Goal: Obtain resource: Obtain resource

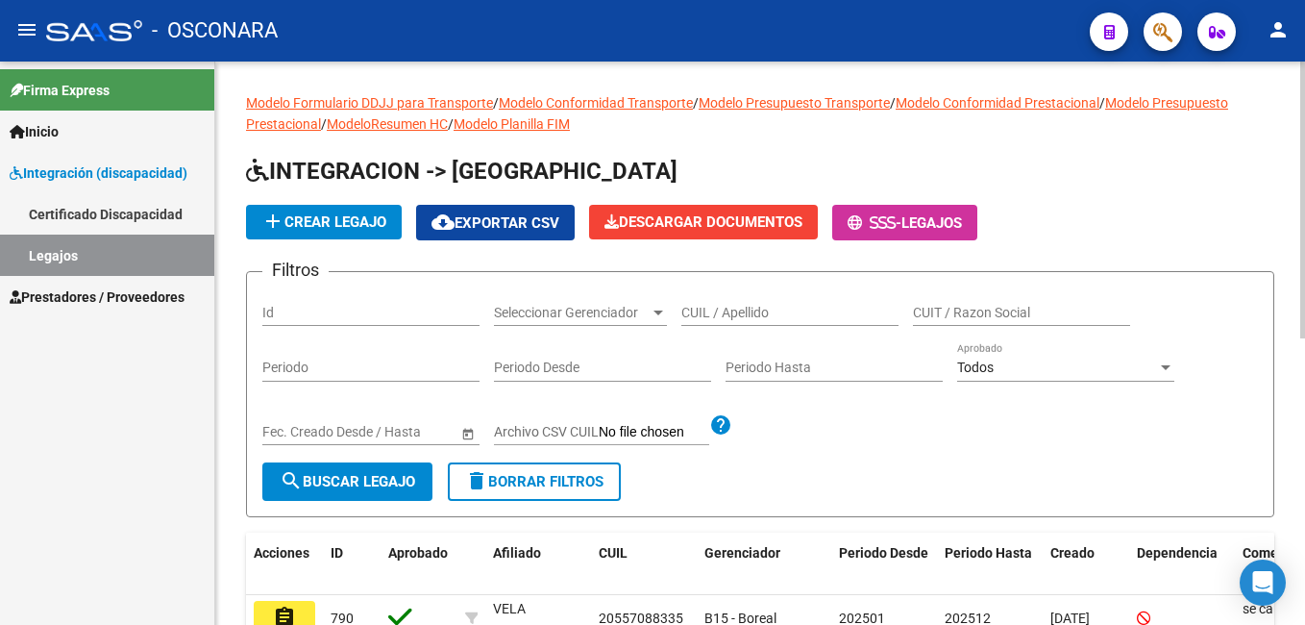
click at [1222, 87] on div "Modelo Formulario DDJJ para Transporte / Modelo Conformidad Transporte / Modelo…" at bounding box center [762, 627] width 1095 height 1130
click at [320, 317] on input "Id" at bounding box center [370, 313] width 217 height 16
type input "725"
click at [348, 468] on button "search Buscar Legajo" at bounding box center [347, 481] width 170 height 38
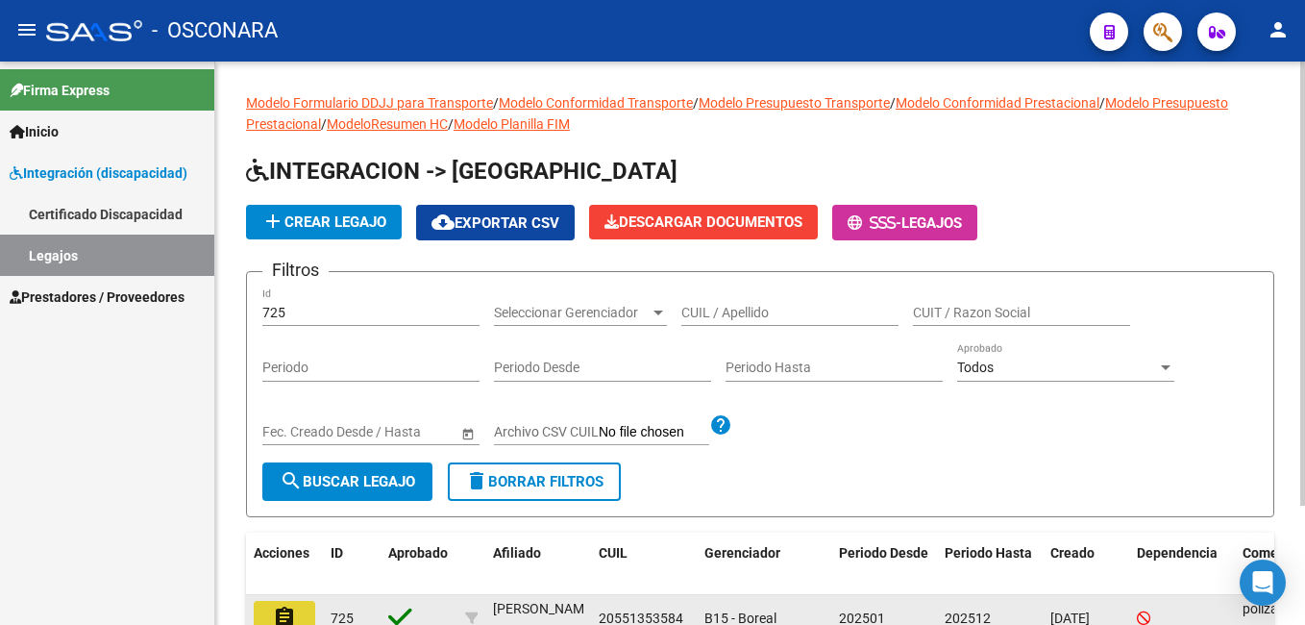
click at [285, 607] on mat-icon "assignment" at bounding box center [284, 617] width 23 height 23
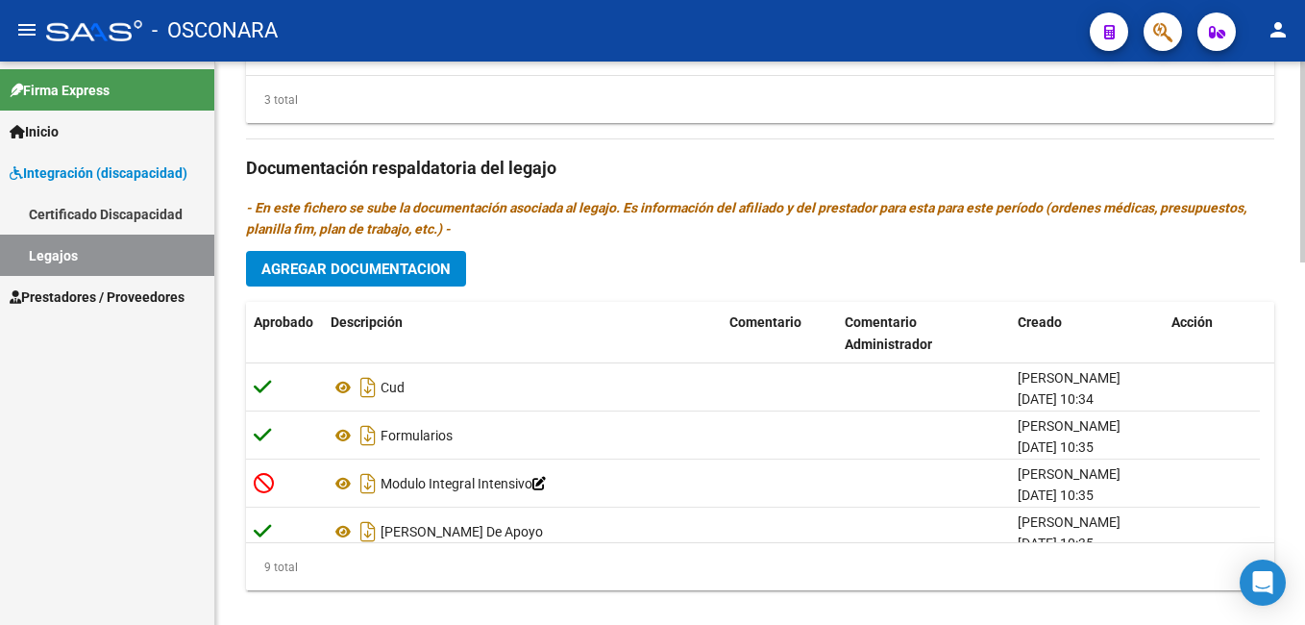
scroll to position [1019, 0]
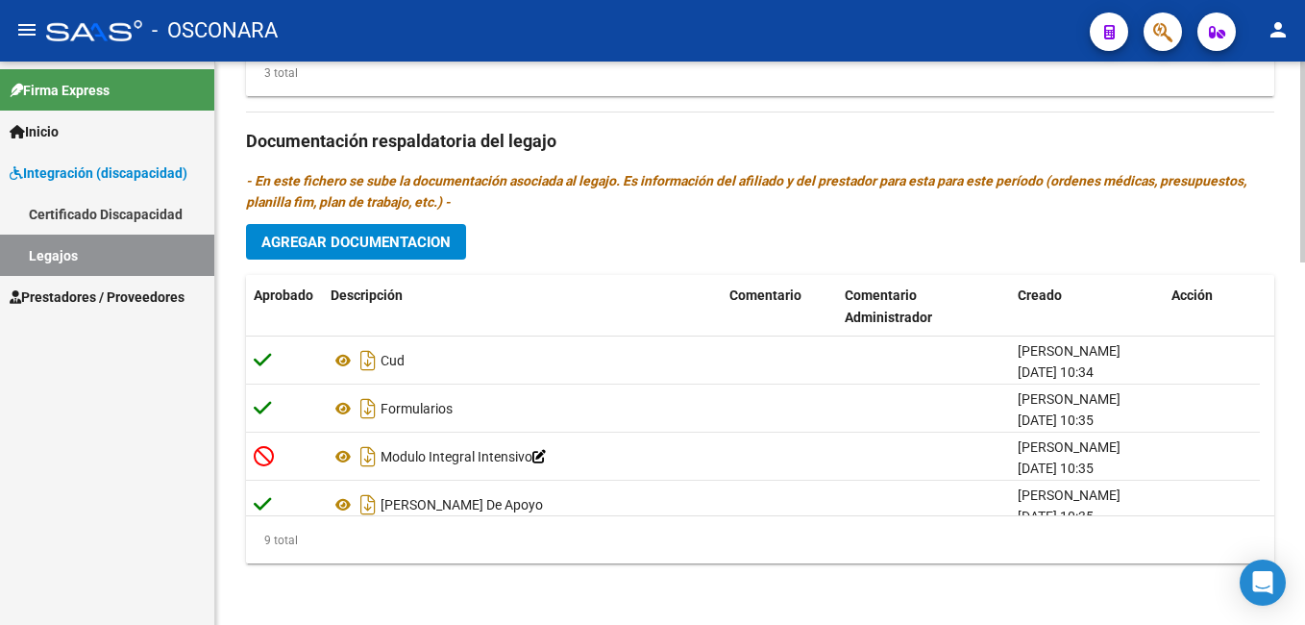
click at [1304, 564] on html "menu - OSCONARA person Firma Express Inicio Instructivos Contacto OS Integració…" at bounding box center [652, 312] width 1305 height 625
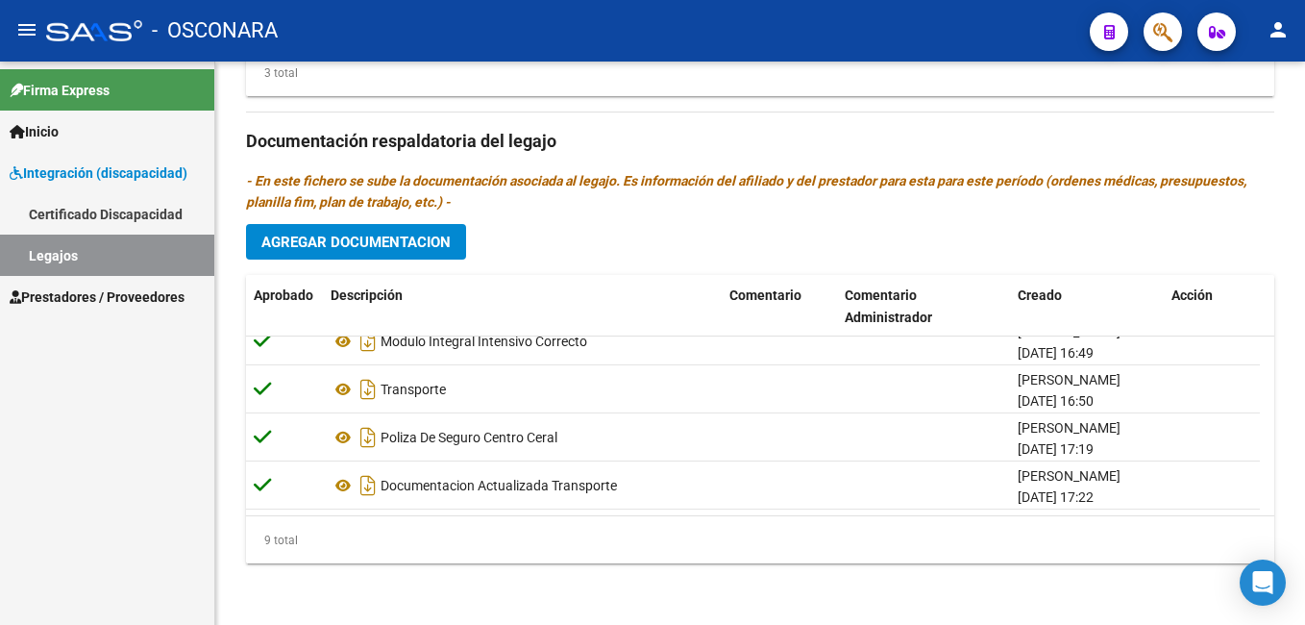
click at [1304, 624] on html "menu - OSCONARA person Firma Express Inicio Instructivos Contacto OS Integració…" at bounding box center [652, 312] width 1305 height 625
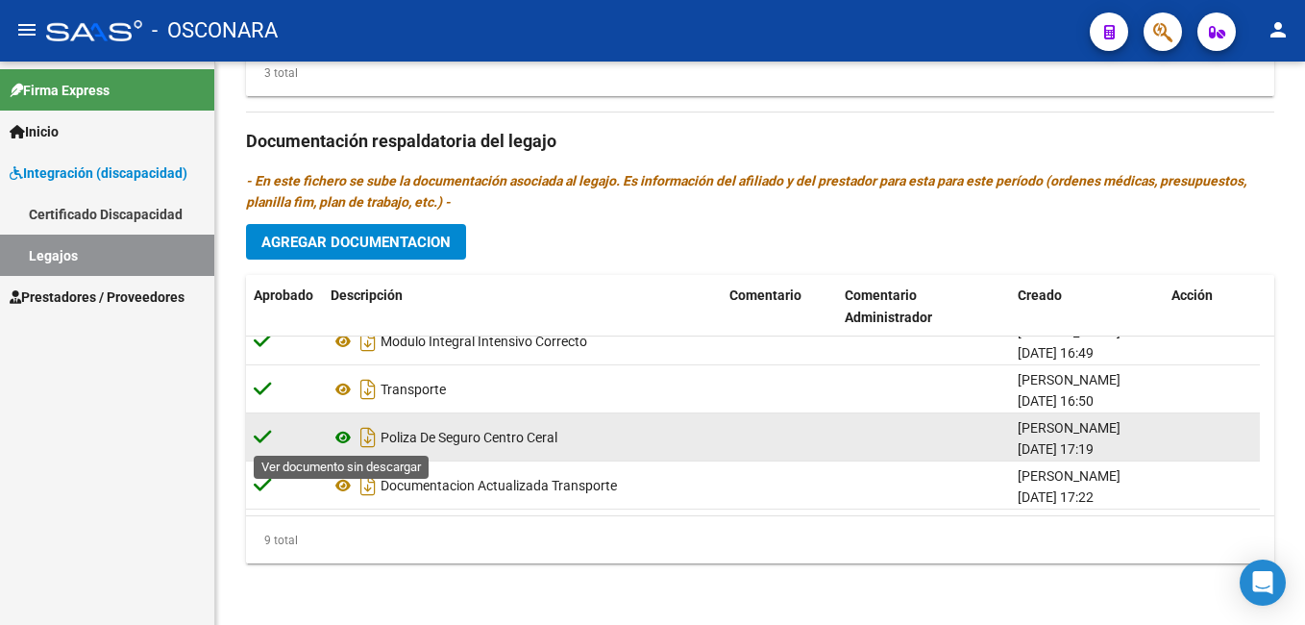
click at [337, 436] on icon at bounding box center [343, 437] width 25 height 23
